Goal: Communication & Community: Answer question/provide support

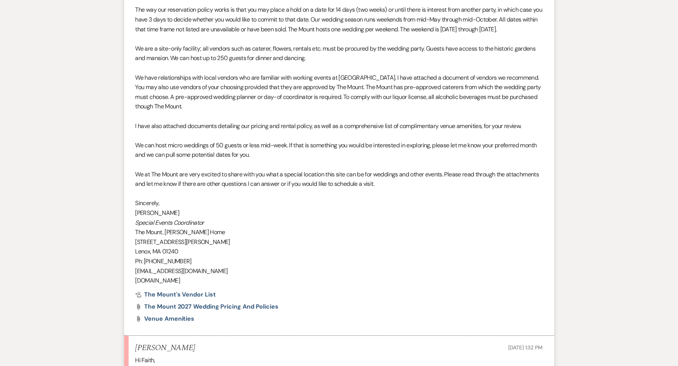
scroll to position [2638, 0]
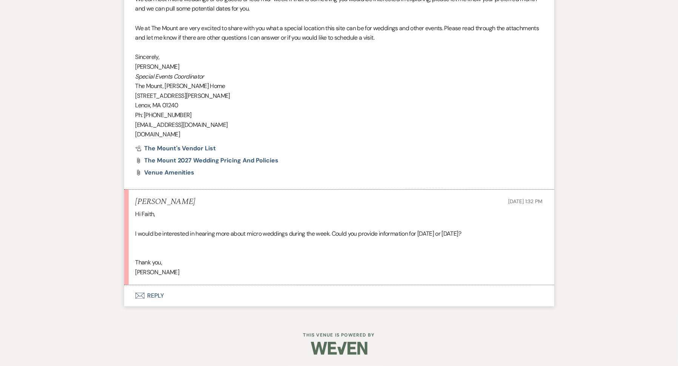
click at [162, 297] on button "Envelope Reply" at bounding box center [339, 295] width 430 height 21
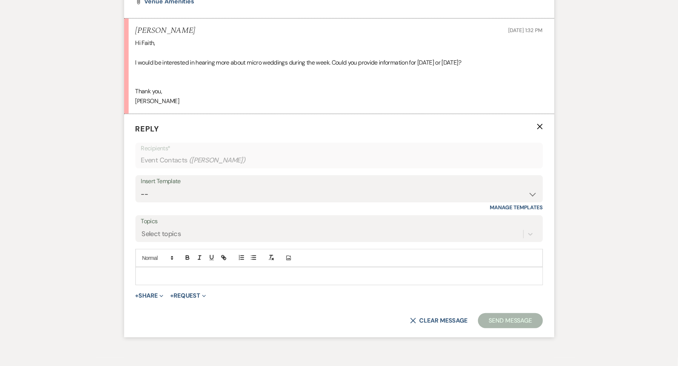
scroll to position [2781, 0]
click at [268, 281] on p at bounding box center [339, 276] width 395 height 8
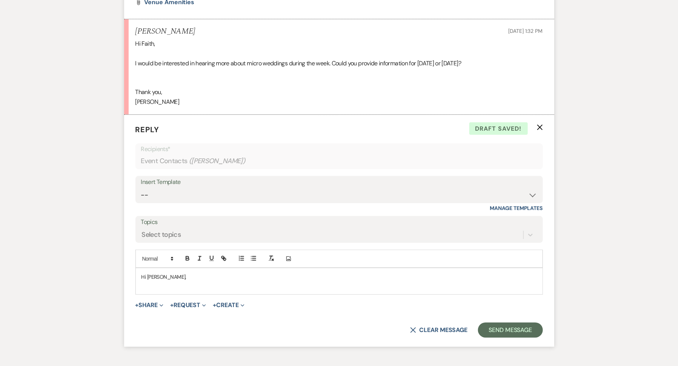
scroll to position [2818, 0]
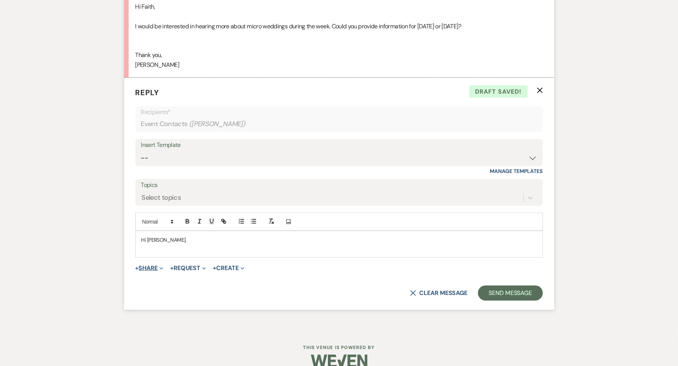
click at [147, 271] on button "+ Share Expand" at bounding box center [149, 268] width 28 height 6
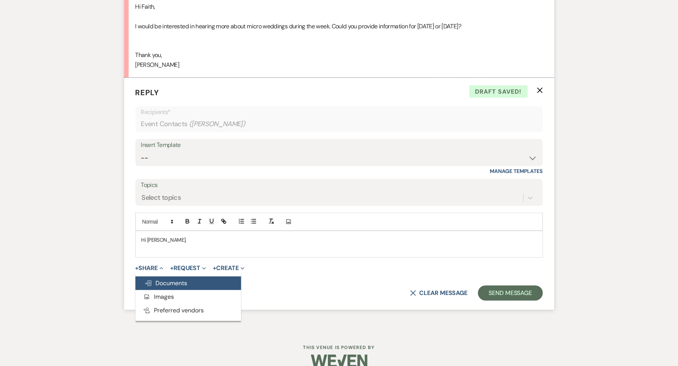
click at [176, 290] on button "Doc Upload Documents" at bounding box center [188, 283] width 106 height 14
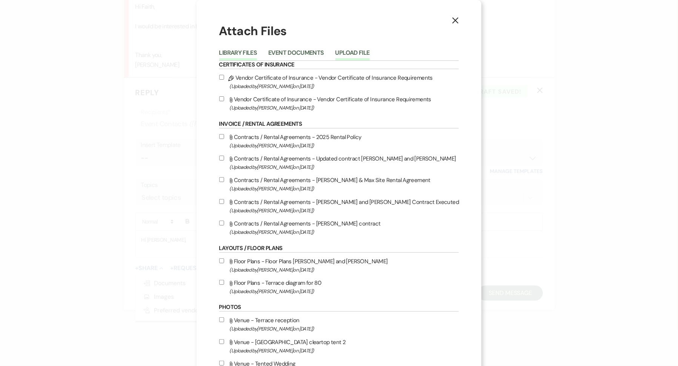
click at [358, 54] on button "Upload File" at bounding box center [352, 55] width 34 height 11
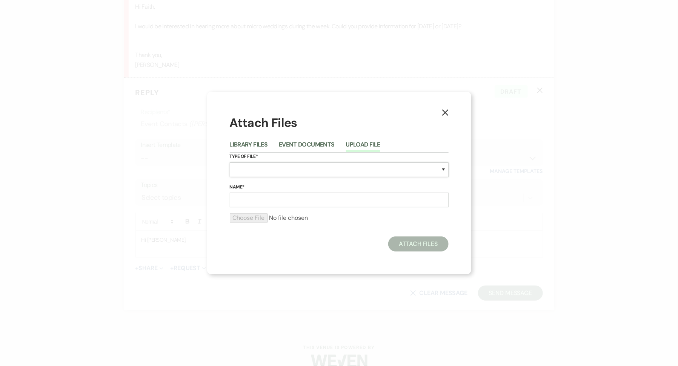
click at [358, 170] on select "Special Event Insurance Vendor Certificate of Insurance Contracts / Rental Agre…" at bounding box center [339, 169] width 219 height 15
select select "21"
click at [352, 199] on input "Name*" at bounding box center [339, 199] width 219 height 15
type input "Micro Weddings 2027"
click at [242, 216] on input "file" at bounding box center [339, 217] width 219 height 9
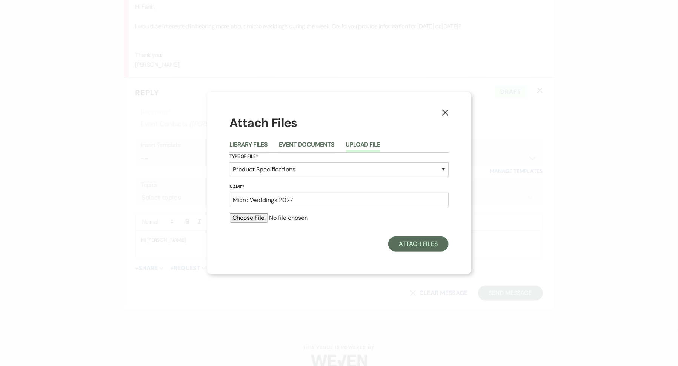
type input "C:\fakepath\Micro Wedding Site Rental Policy 2027 1.pdf"
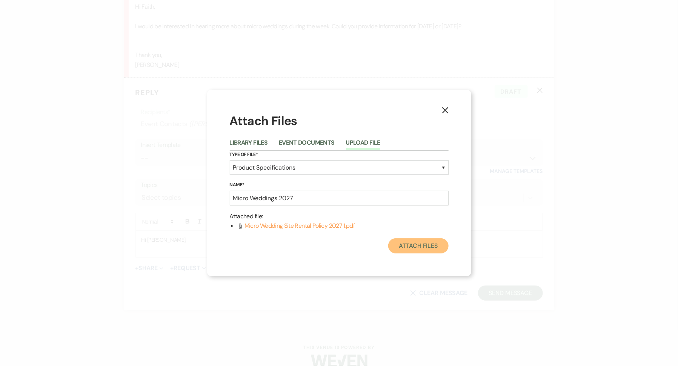
click at [424, 250] on button "Attach Files" at bounding box center [418, 245] width 60 height 15
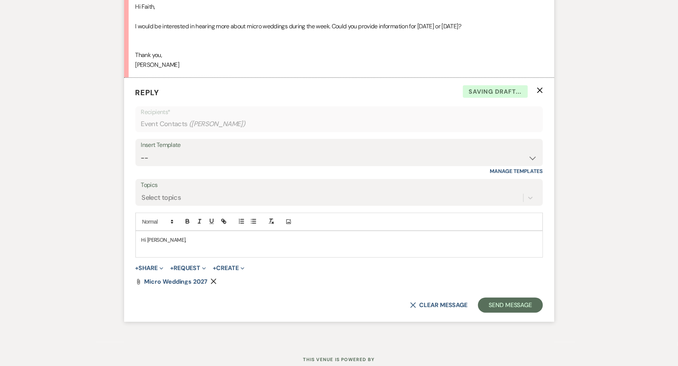
click at [423, 244] on p "Hi [PERSON_NAME]," at bounding box center [339, 239] width 395 height 8
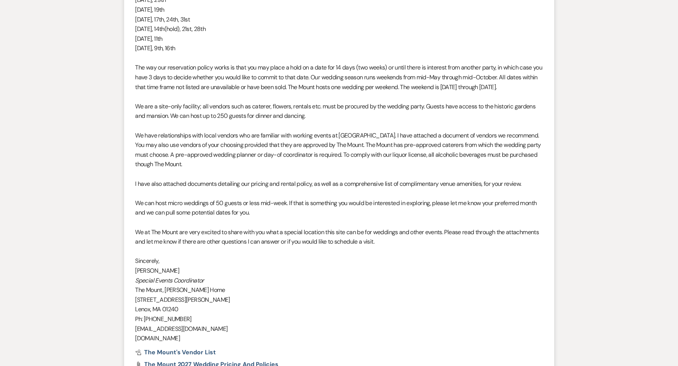
scroll to position [2409, 0]
drag, startPoint x: 135, startPoint y: 17, endPoint x: 240, endPoint y: 19, distance: 105.7
click at [240, 19] on li "[PERSON_NAME] to: Event Contacts Expand Info Event Date Availability [DATE] 1:2…" at bounding box center [339, 144] width 430 height 496
copy span "2027 dates are now available:"
click at [171, 14] on p "[DATE], 19th" at bounding box center [339, 9] width 408 height 10
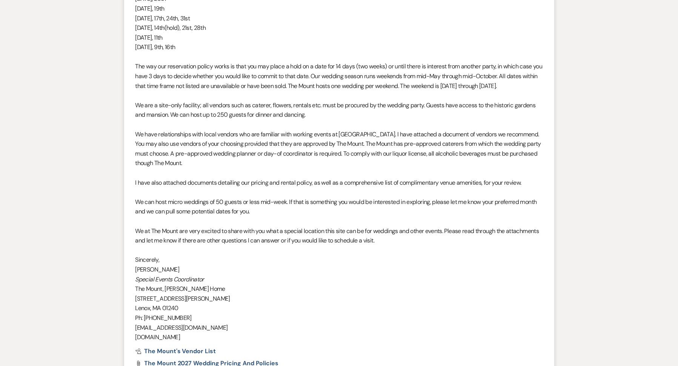
drag, startPoint x: 133, startPoint y: 13, endPoint x: 245, endPoint y: 54, distance: 118.7
click at [245, 54] on li "[PERSON_NAME] to: Event Contacts Expand Info Event Date Availability [DATE] 1:2…" at bounding box center [339, 144] width 430 height 496
copy div "2027 dates are now available: [DATE], [DATE] 5th, [DATE] 10th, 17th, 24th, [DAT…"
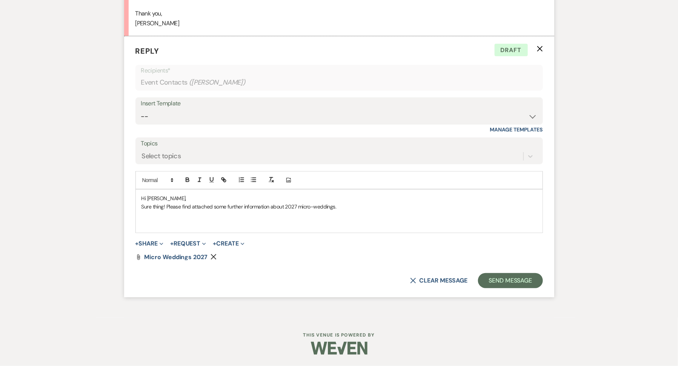
scroll to position [2886, 0]
click at [185, 214] on p at bounding box center [339, 215] width 395 height 8
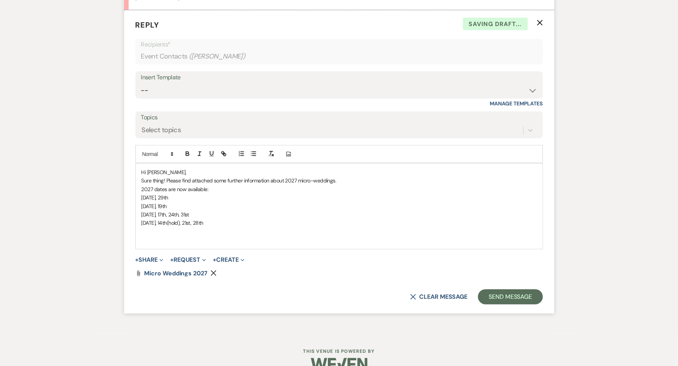
click at [396, 185] on p "Sure thing! Please find attached some further information about 2027 micro-wedd…" at bounding box center [339, 180] width 395 height 8
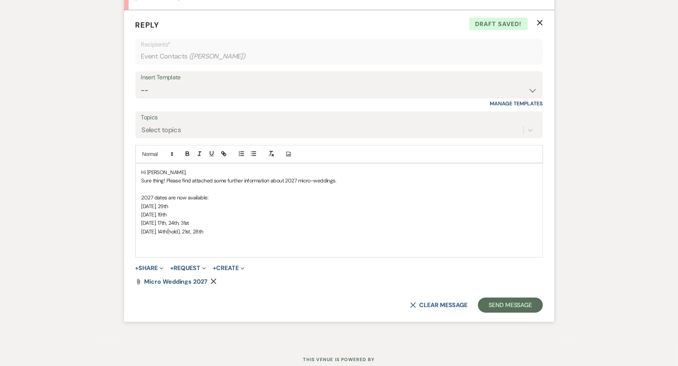
drag, startPoint x: 154, startPoint y: 232, endPoint x: 183, endPoint y: 233, distance: 29.1
click at [183, 210] on p "[DATE], 29th" at bounding box center [339, 206] width 395 height 8
drag, startPoint x: 139, startPoint y: 240, endPoint x: 215, endPoint y: 245, distance: 75.7
click at [215, 245] on div "Hi [PERSON_NAME], Sure thing! Please find attached some further information abo…" at bounding box center [339, 210] width 407 height 94
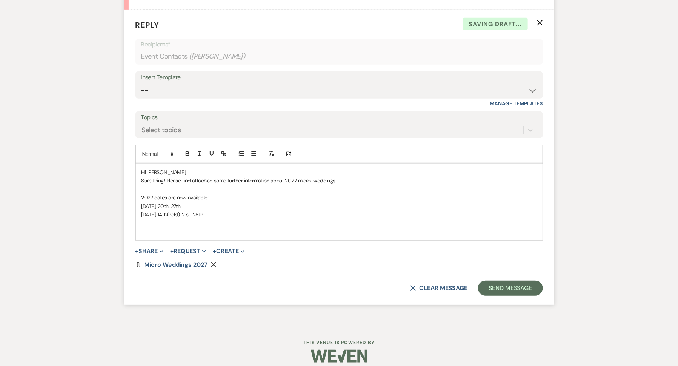
click at [162, 218] on span "[DATE], 14th(hold), 21st, 28th" at bounding box center [173, 214] width 62 height 7
click at [254, 218] on p "[DATE], 12th, 19th, 26th" at bounding box center [339, 214] width 395 height 8
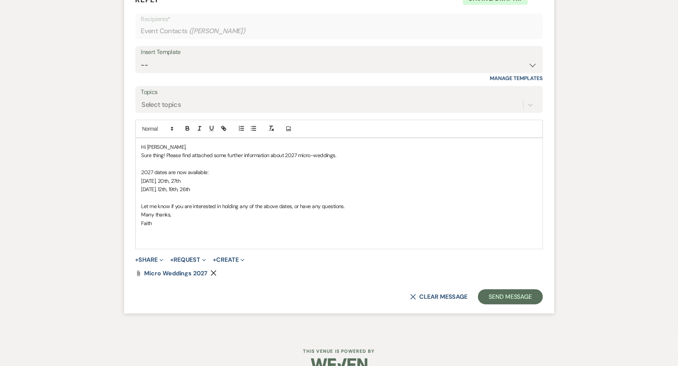
scroll to position [2921, 0]
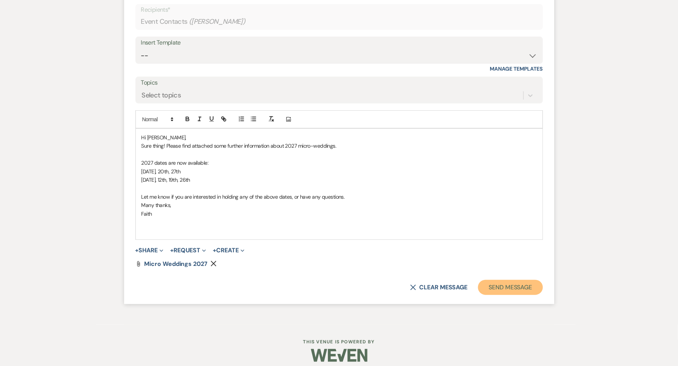
click at [520, 295] on button "Send Message" at bounding box center [510, 287] width 65 height 15
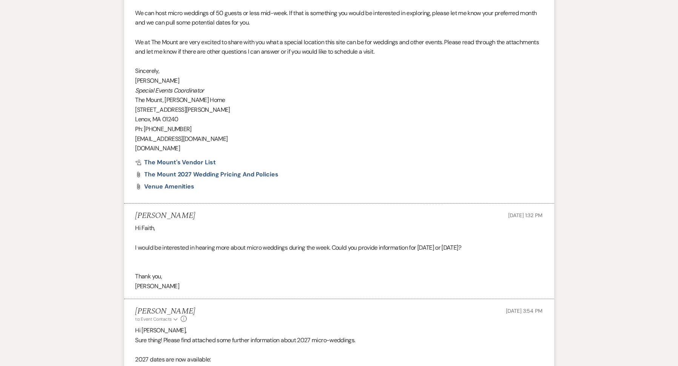
scroll to position [2599, 0]
